Goal: Check status: Check status

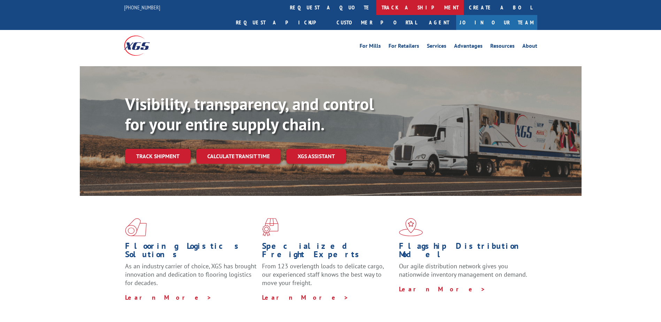
click at [376, 7] on link "track a shipment" at bounding box center [419, 7] width 87 height 15
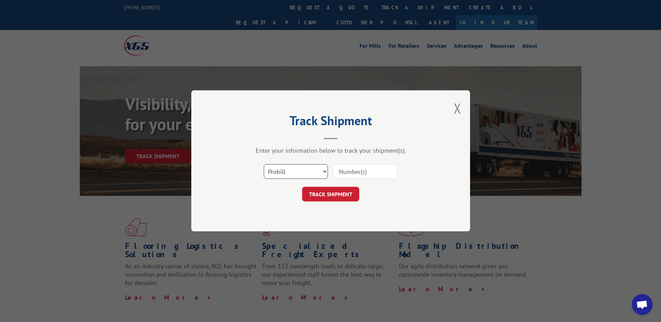
click at [323, 172] on select "Select category... Probill BOL PO" at bounding box center [296, 171] width 64 height 15
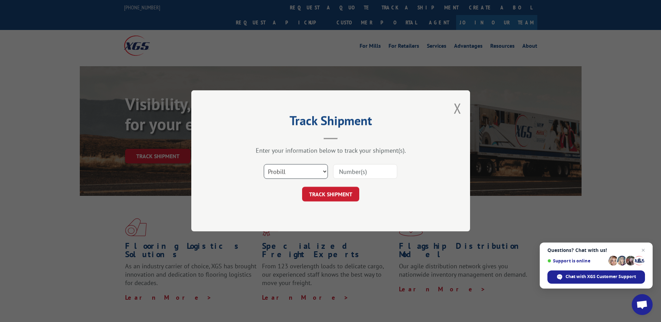
select select "bol"
click at [264, 164] on select "Select category... Probill BOL PO" at bounding box center [296, 171] width 64 height 15
click at [344, 169] on input at bounding box center [365, 171] width 64 height 15
click at [351, 168] on input at bounding box center [365, 171] width 64 height 15
paste input "2844030"
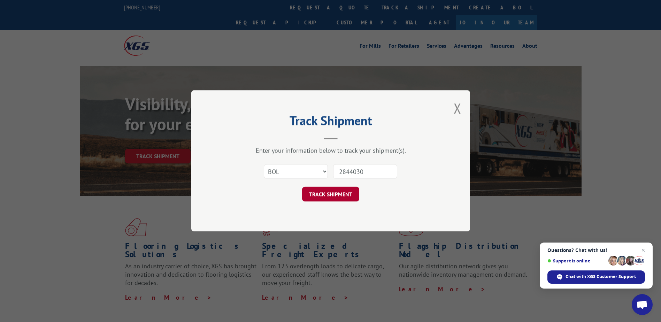
type input "2844030"
click at [343, 192] on button "TRACK SHIPMENT" at bounding box center [330, 194] width 57 height 15
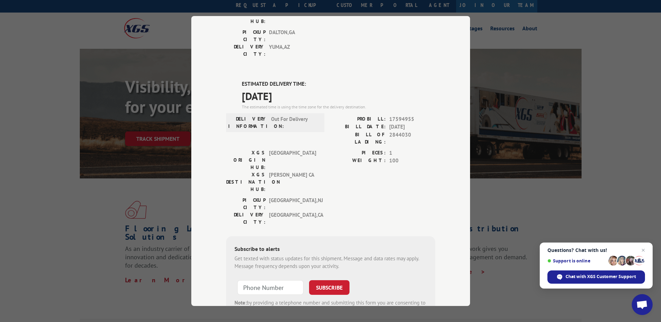
scroll to position [35, 0]
